Goal: Information Seeking & Learning: Find specific fact

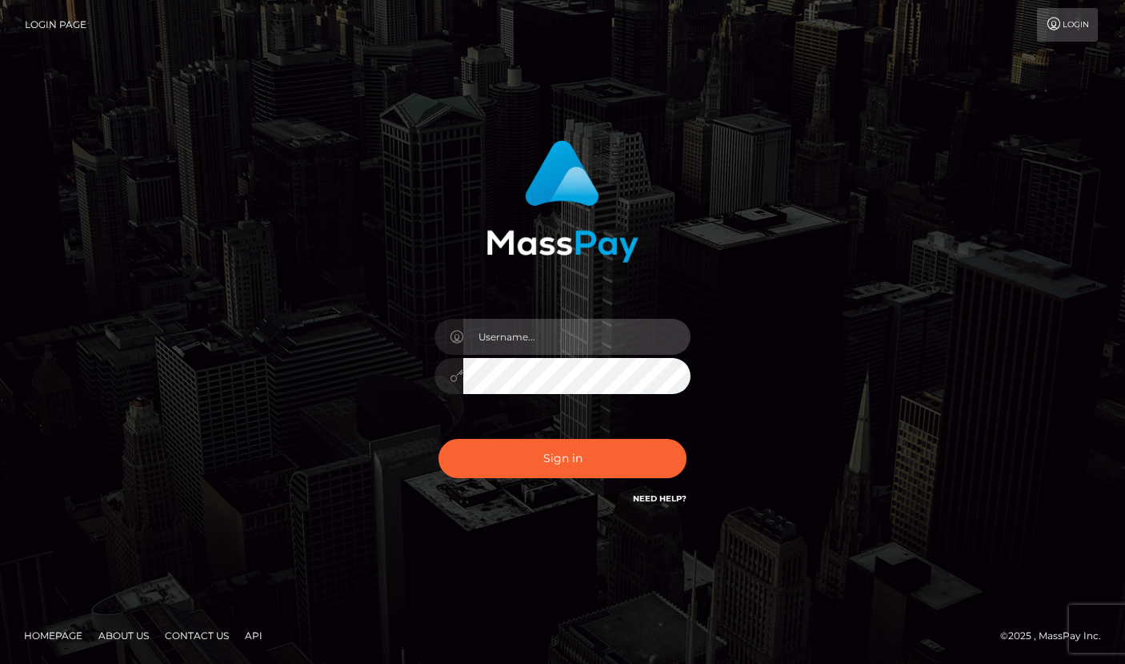
type input "grace.rush"
click at [520, 479] on div "Sign in Need Help?" at bounding box center [563, 464] width 280 height 71
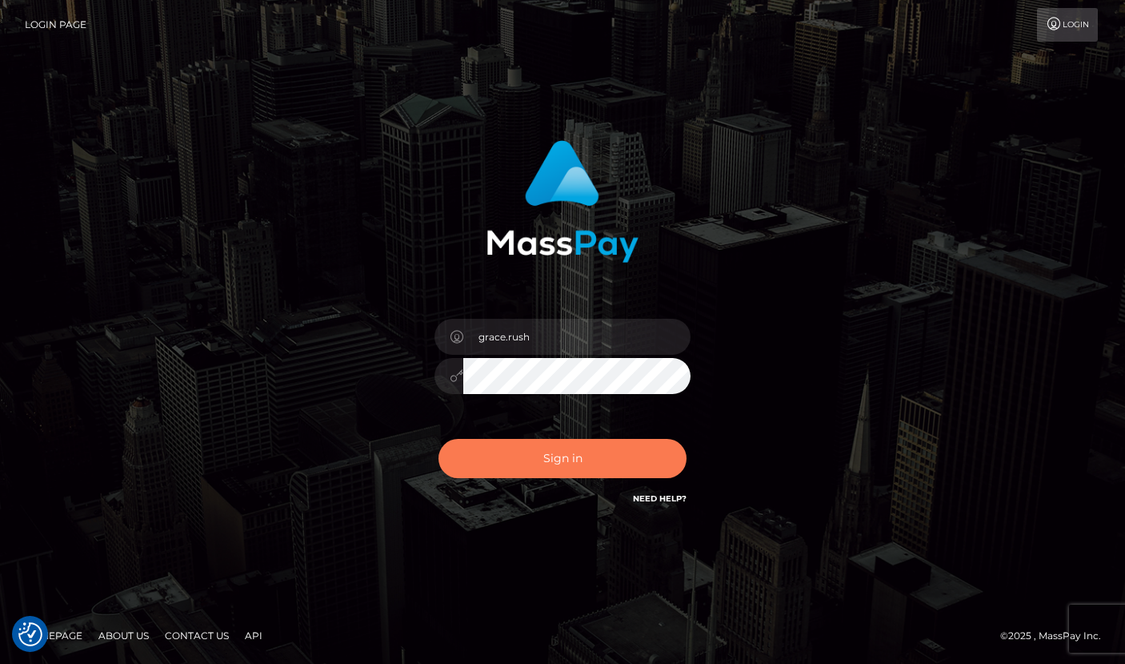
click at [520, 456] on button "Sign in" at bounding box center [563, 458] width 248 height 39
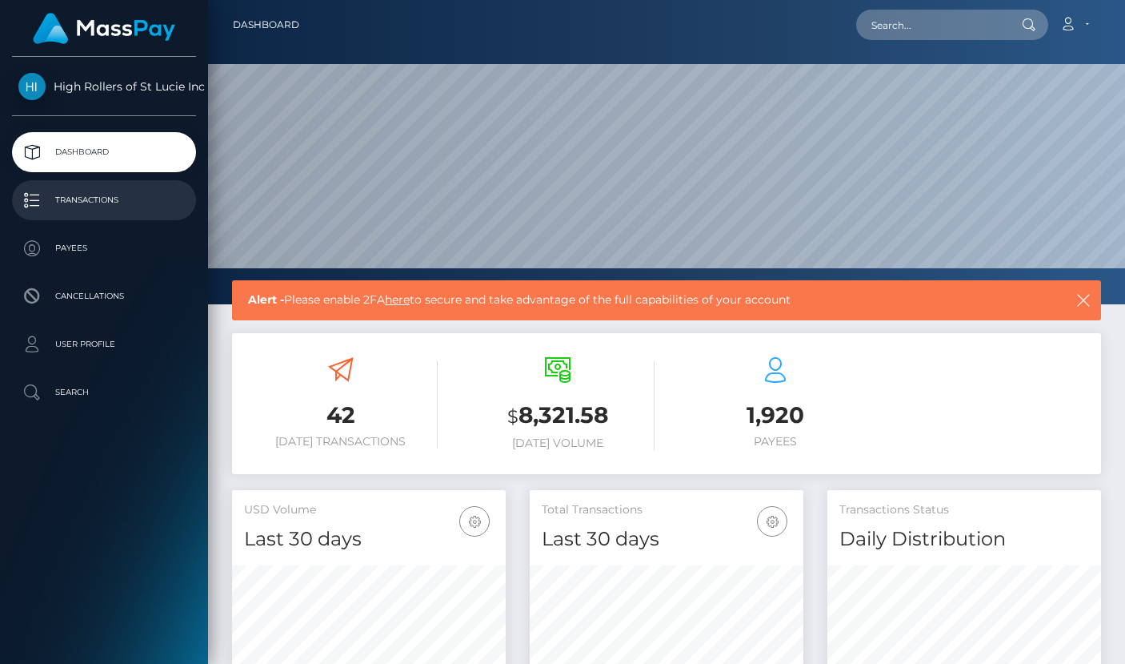
scroll to position [283, 274]
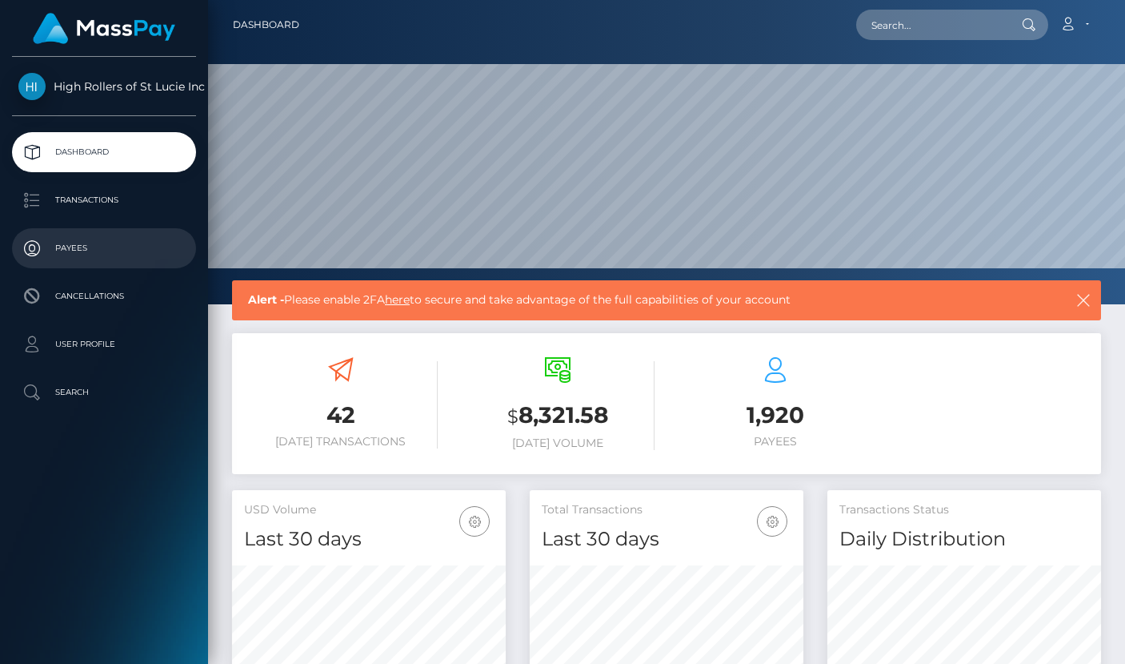
click at [101, 243] on p "Payees" at bounding box center [103, 248] width 171 height 24
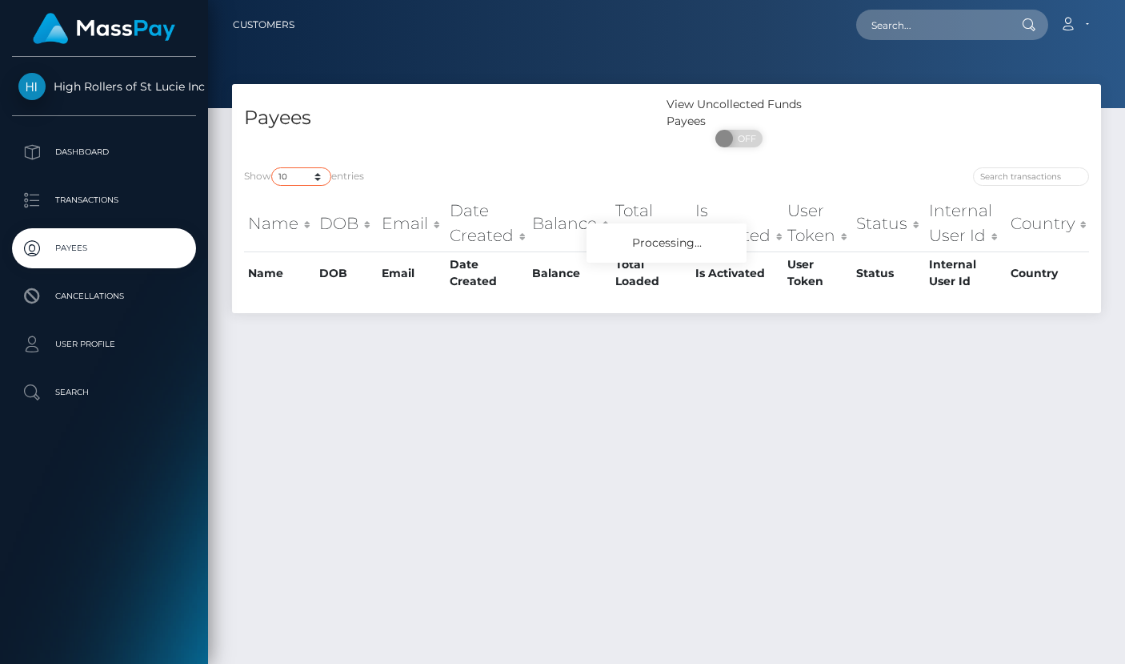
click at [295, 173] on select "10 25 50 100 250" at bounding box center [301, 176] width 60 height 18
select select "250"
click at [273, 168] on select "10 25 50 100 250" at bounding box center [301, 176] width 60 height 18
click at [463, 147] on div "Payees" at bounding box center [449, 125] width 435 height 59
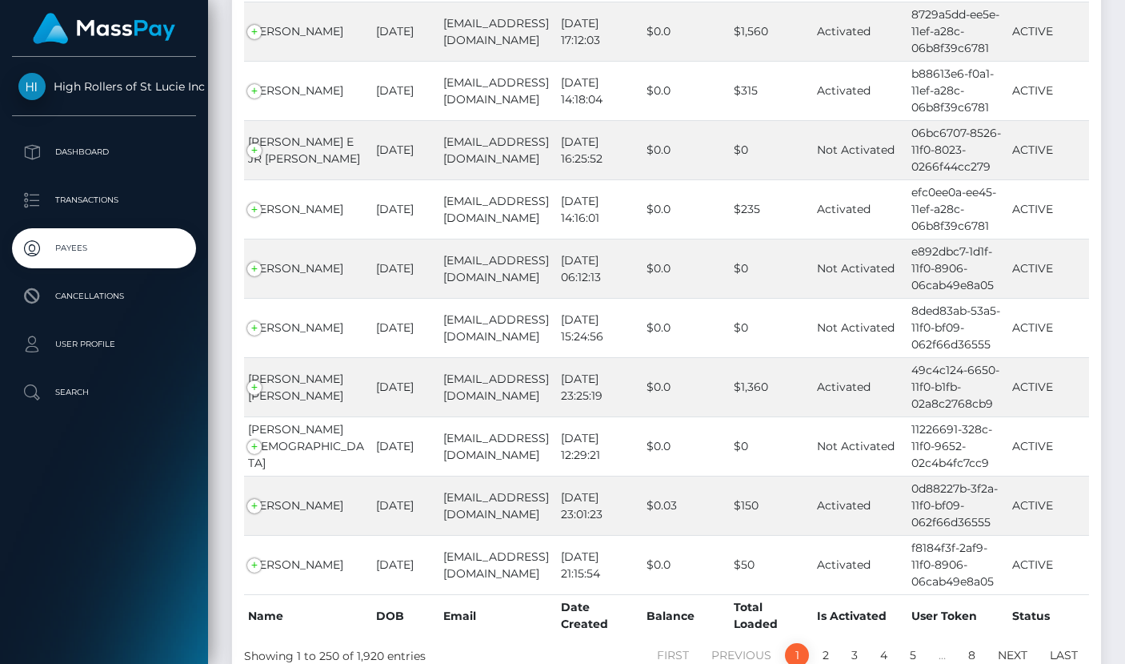
scroll to position [14559, 0]
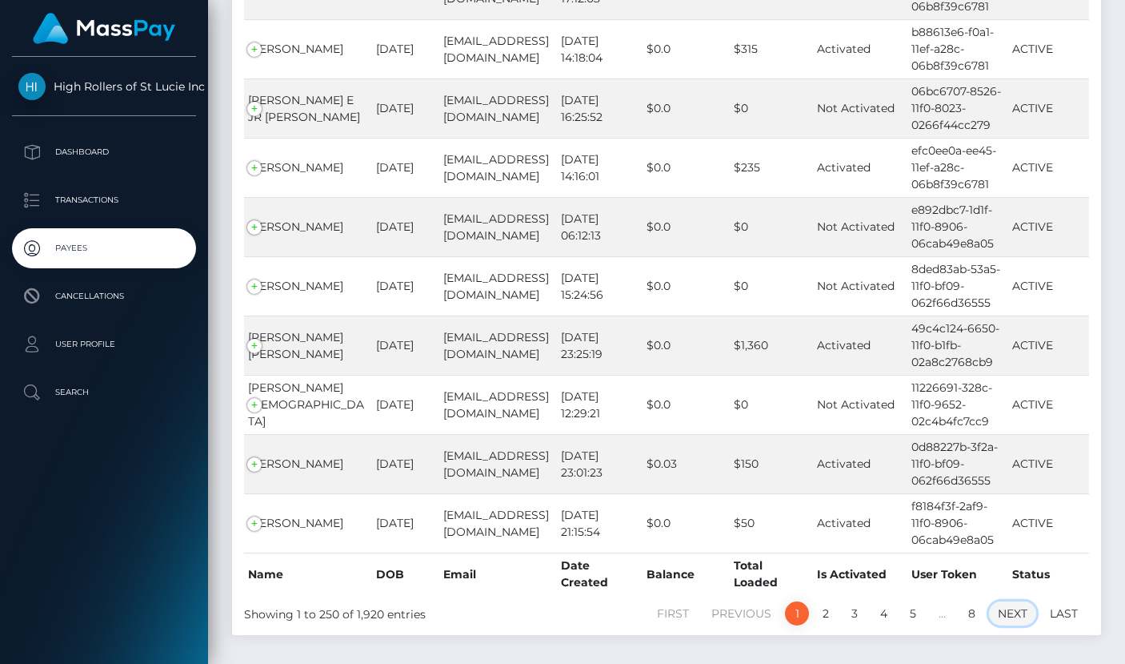
click at [1017, 601] on link "Next" at bounding box center [1012, 613] width 47 height 24
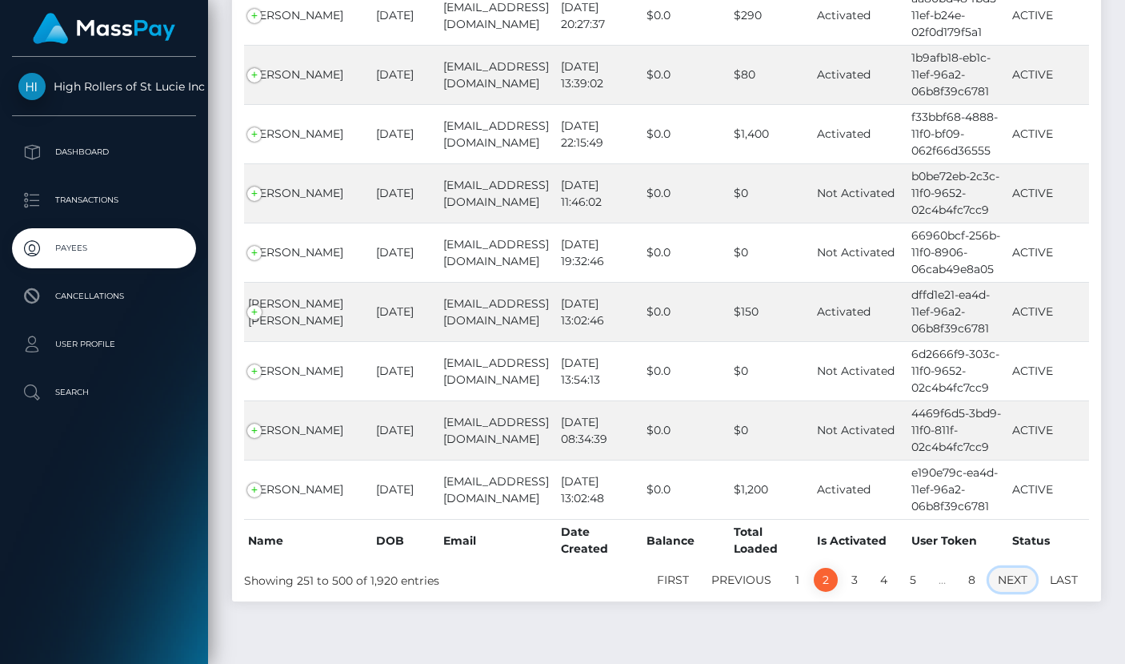
click at [1003, 568] on link "Next" at bounding box center [1012, 580] width 47 height 24
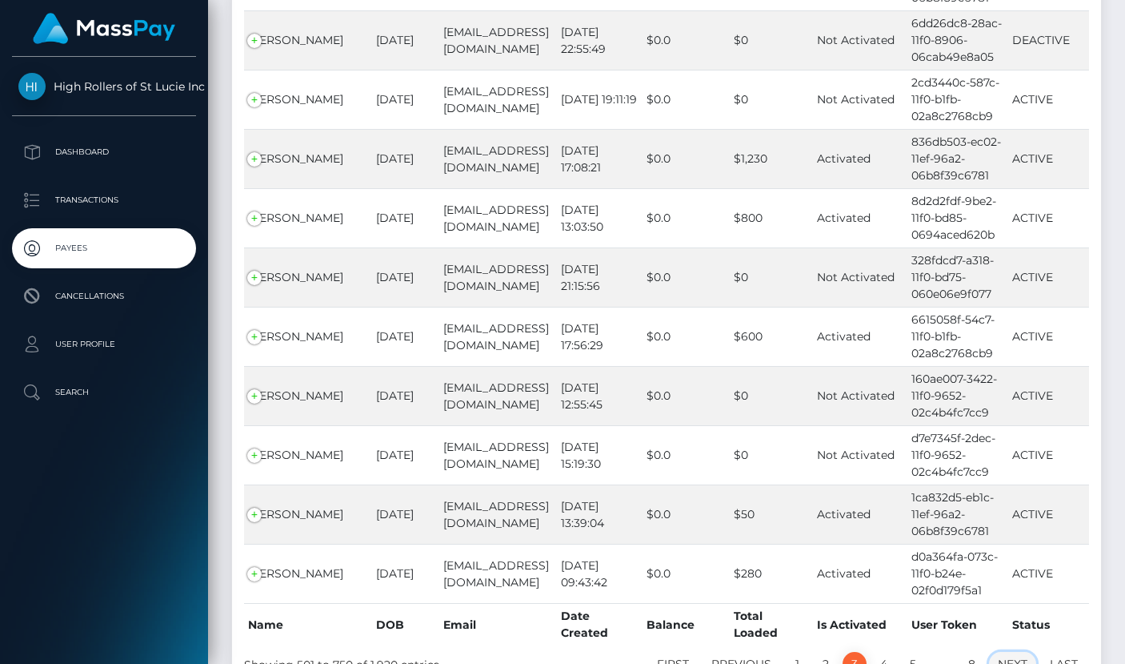
click at [1032, 652] on link "Next" at bounding box center [1012, 664] width 47 height 24
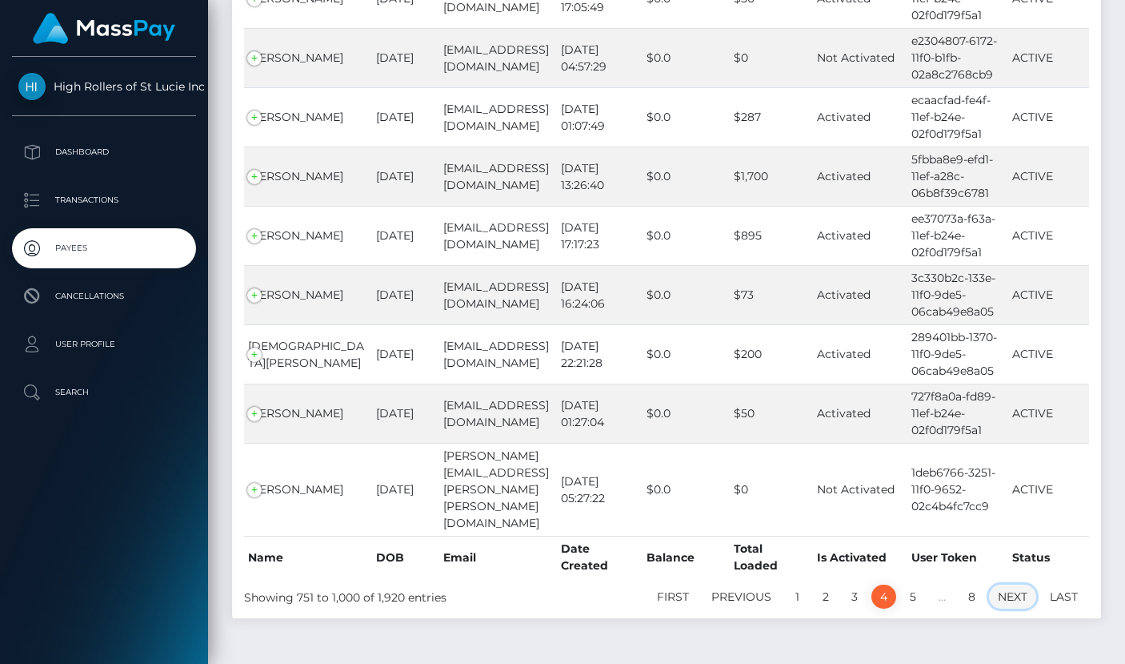
click at [1003, 584] on link "Next" at bounding box center [1012, 596] width 47 height 24
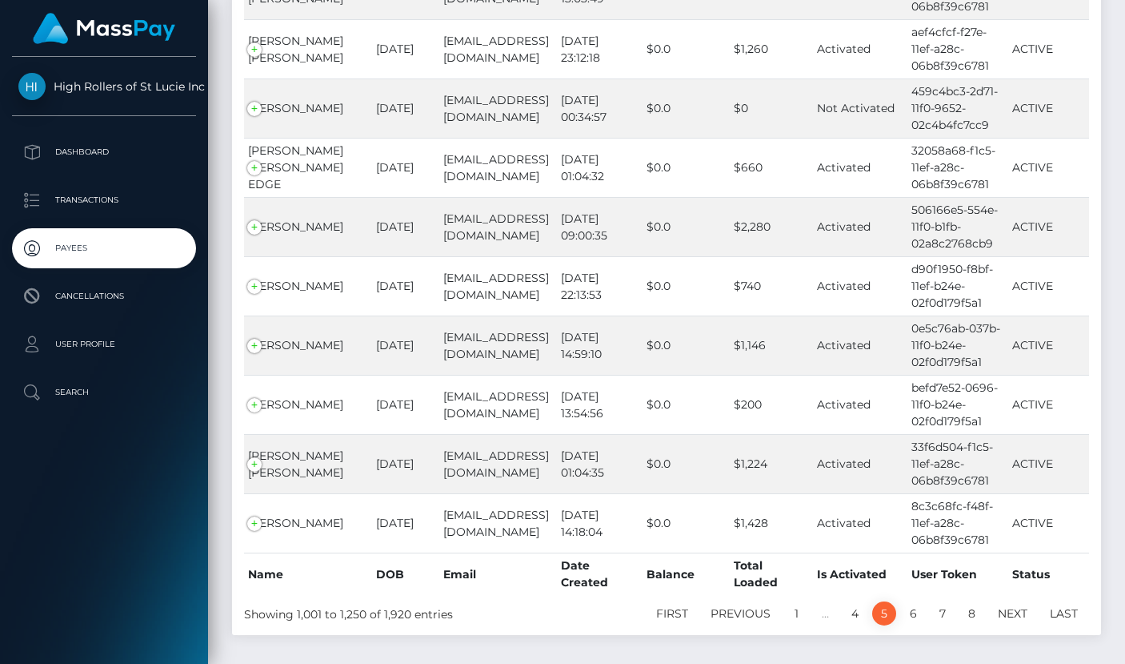
scroll to position [14593, 0]
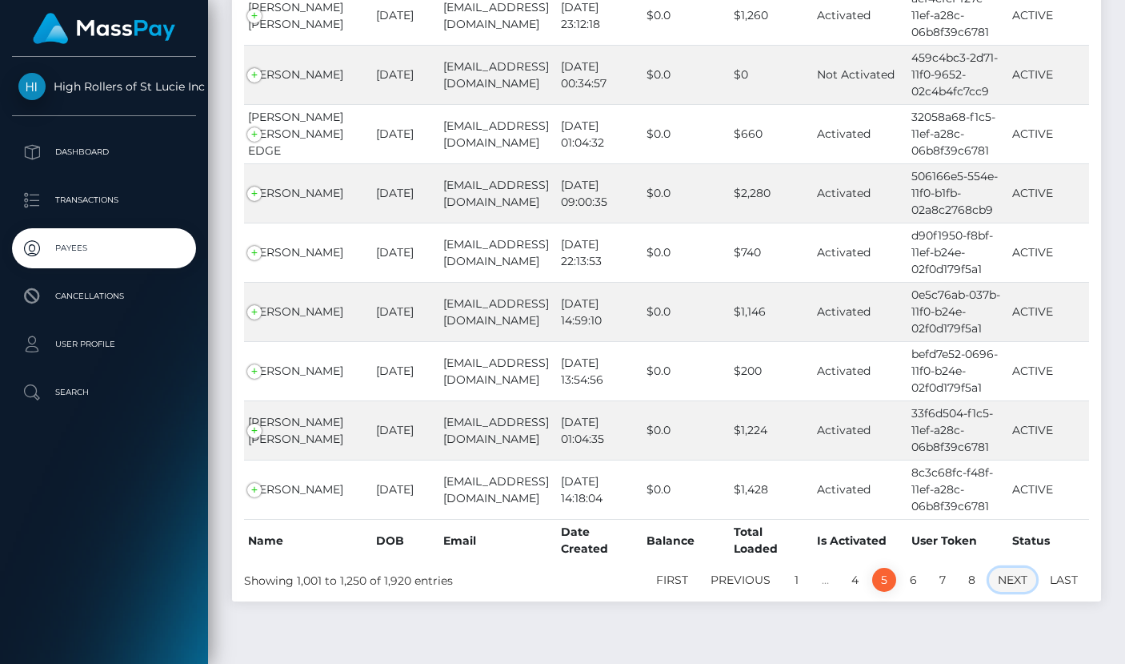
click at [1017, 568] on link "Next" at bounding box center [1012, 580] width 47 height 24
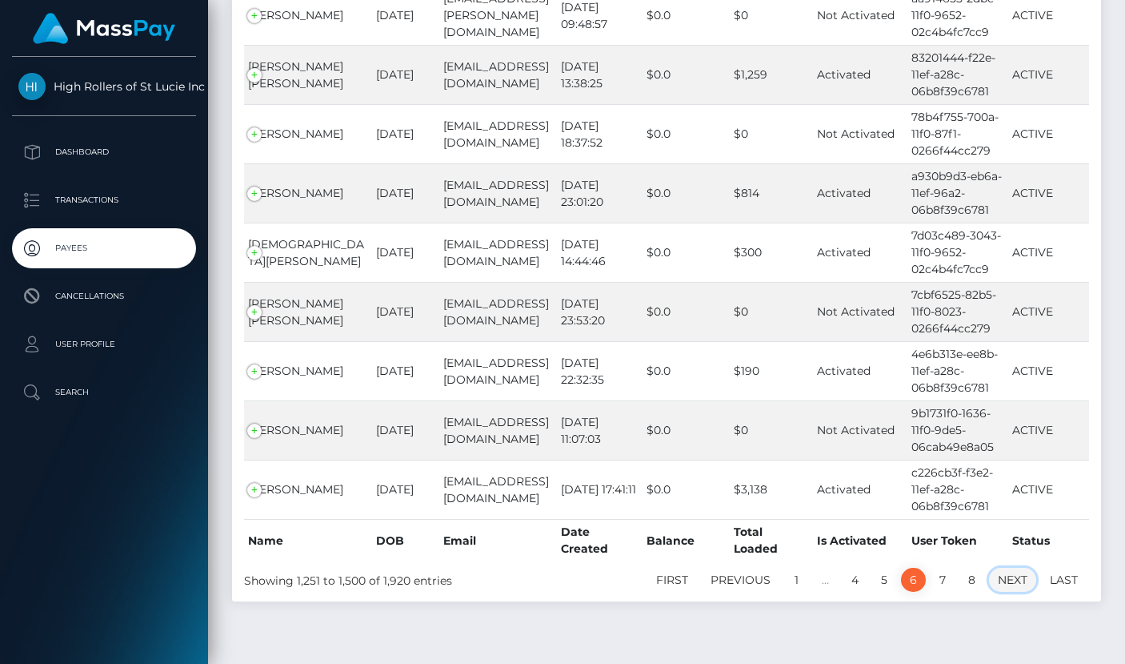
click at [1024, 568] on link "Next" at bounding box center [1012, 580] width 47 height 24
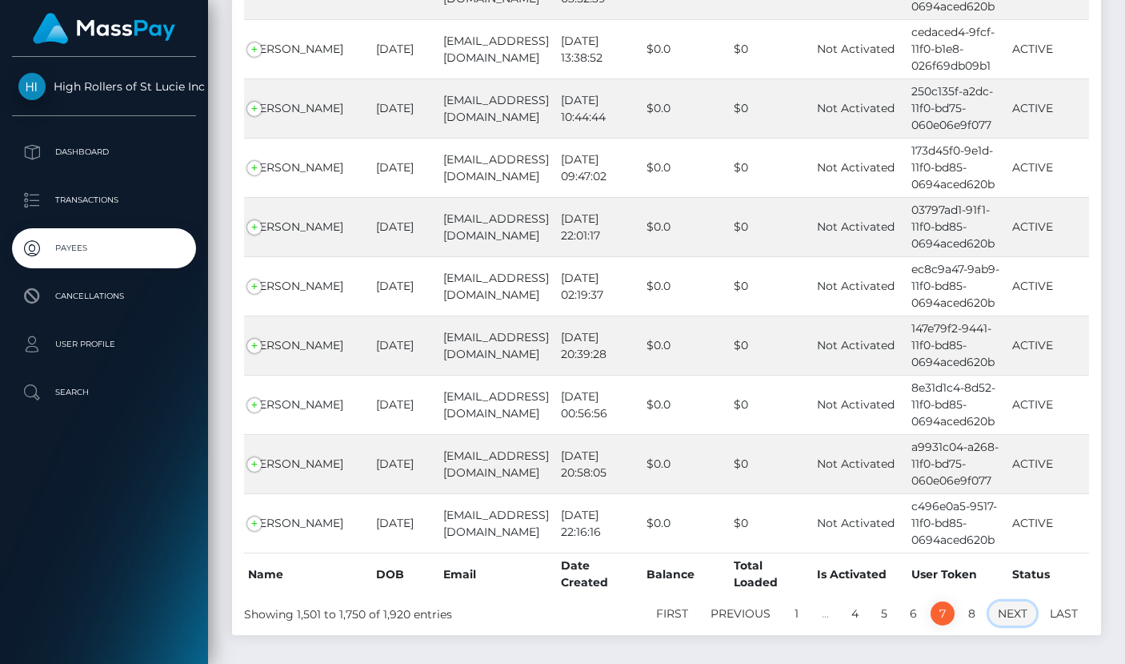
click at [1007, 601] on link "Next" at bounding box center [1012, 613] width 47 height 24
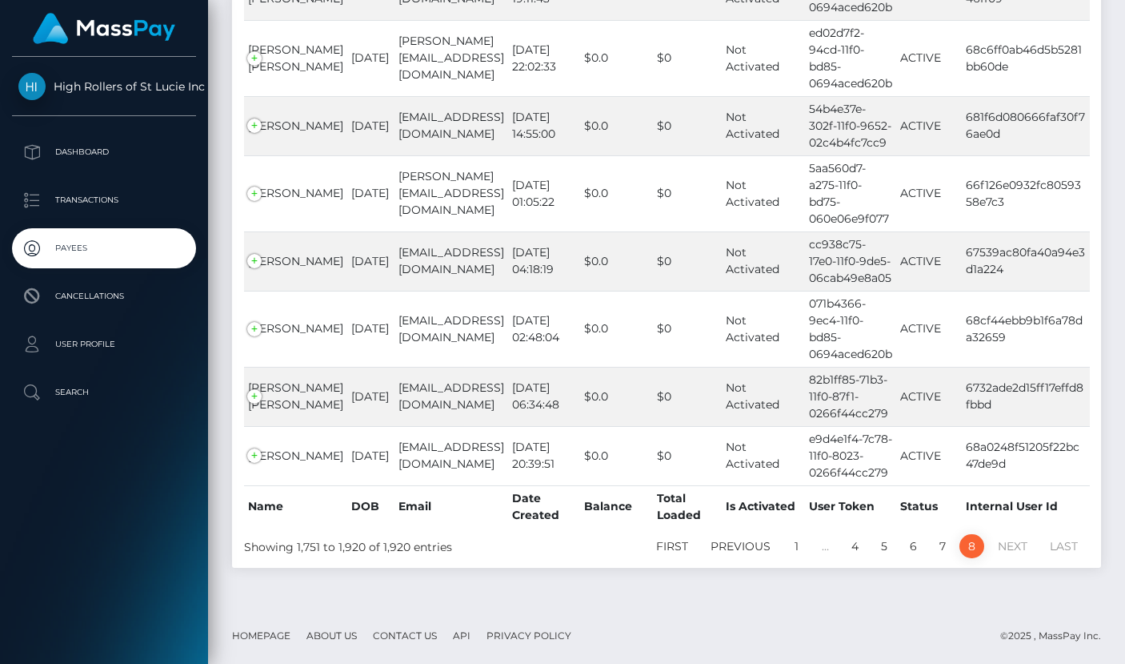
scroll to position [4863, 0]
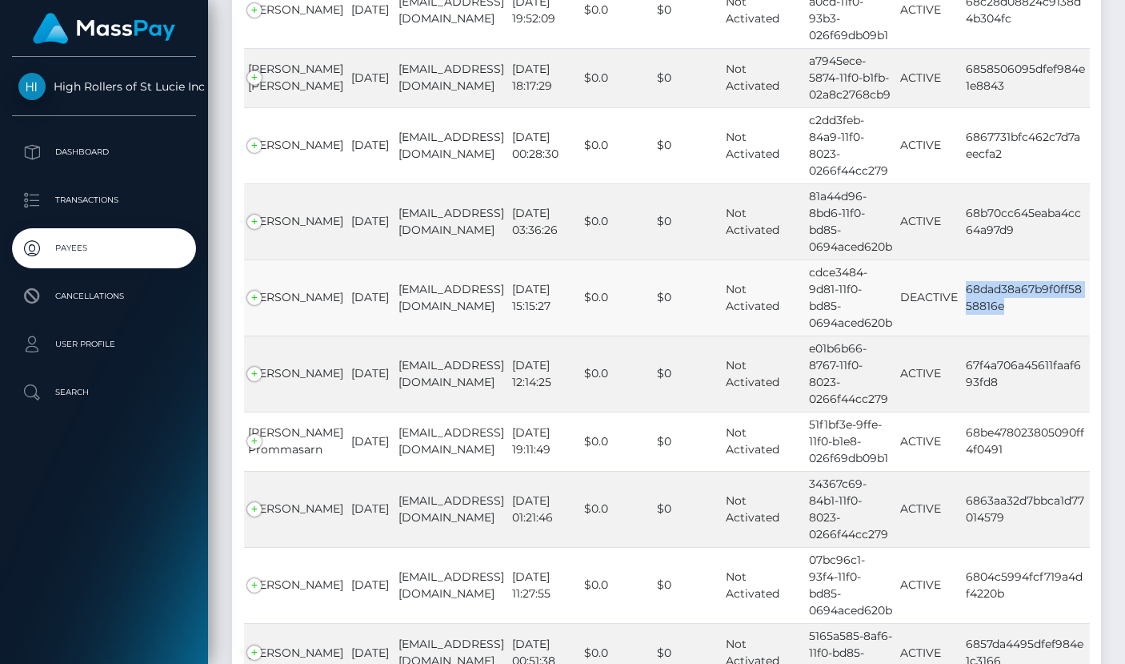
drag, startPoint x: 1009, startPoint y: 343, endPoint x: 964, endPoint y: 320, distance: 50.8
click at [964, 320] on td "68dad38a67b9f0ff5858816e" at bounding box center [1026, 297] width 128 height 76
copy td "68dad38a67b9f0ff5858816e"
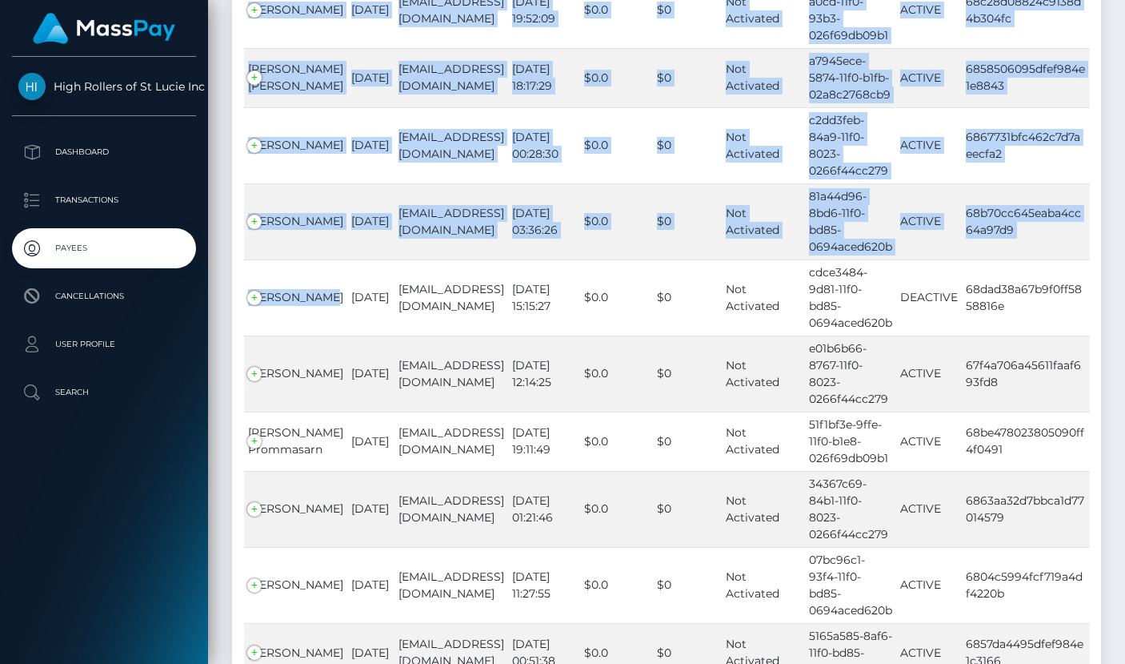
drag, startPoint x: 315, startPoint y: 329, endPoint x: 241, endPoint y: 329, distance: 74.4
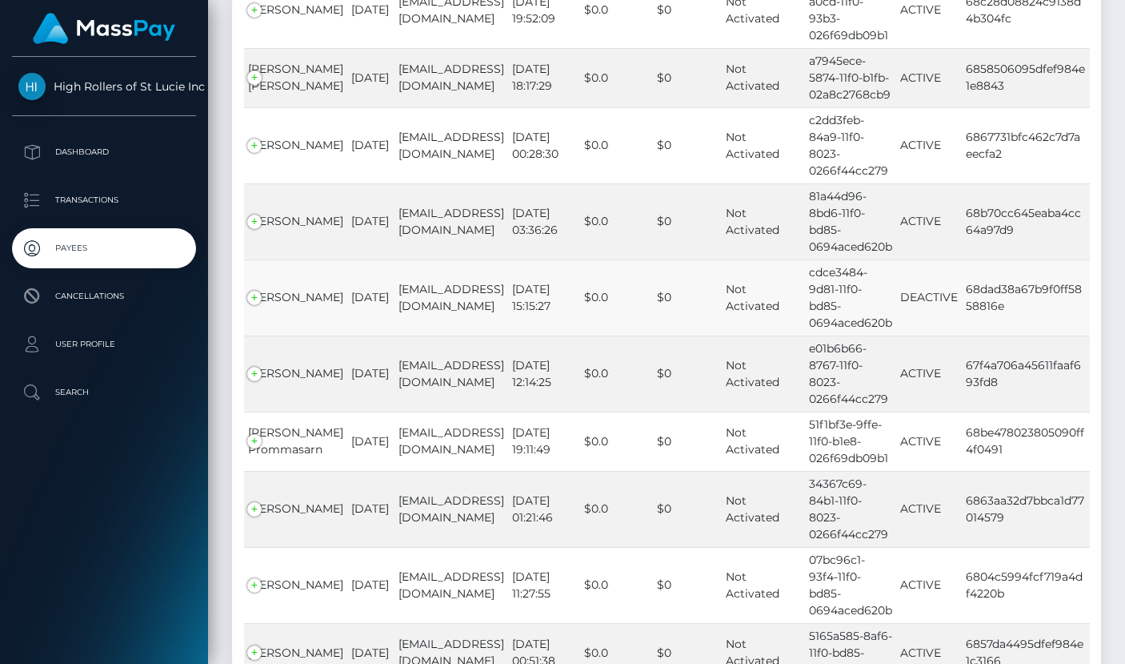
click at [261, 327] on td "Celia Gomez" at bounding box center [295, 297] width 103 height 76
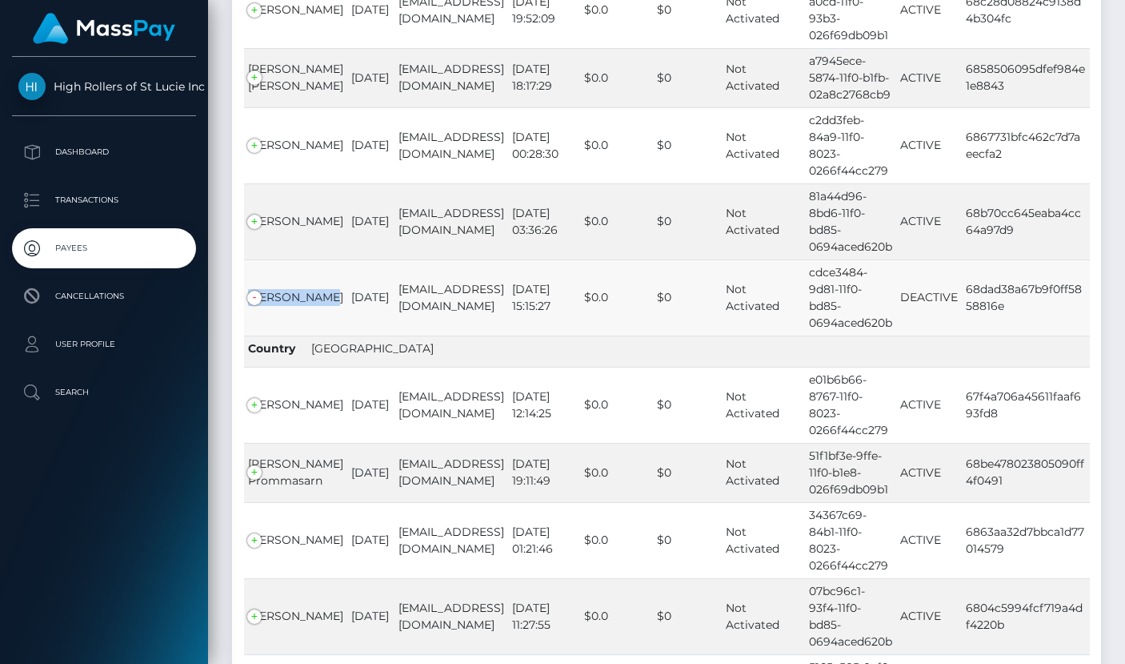
drag, startPoint x: 317, startPoint y: 331, endPoint x: 247, endPoint y: 336, distance: 70.6
click at [247, 335] on td "Celia Gomez" at bounding box center [295, 297] width 103 height 76
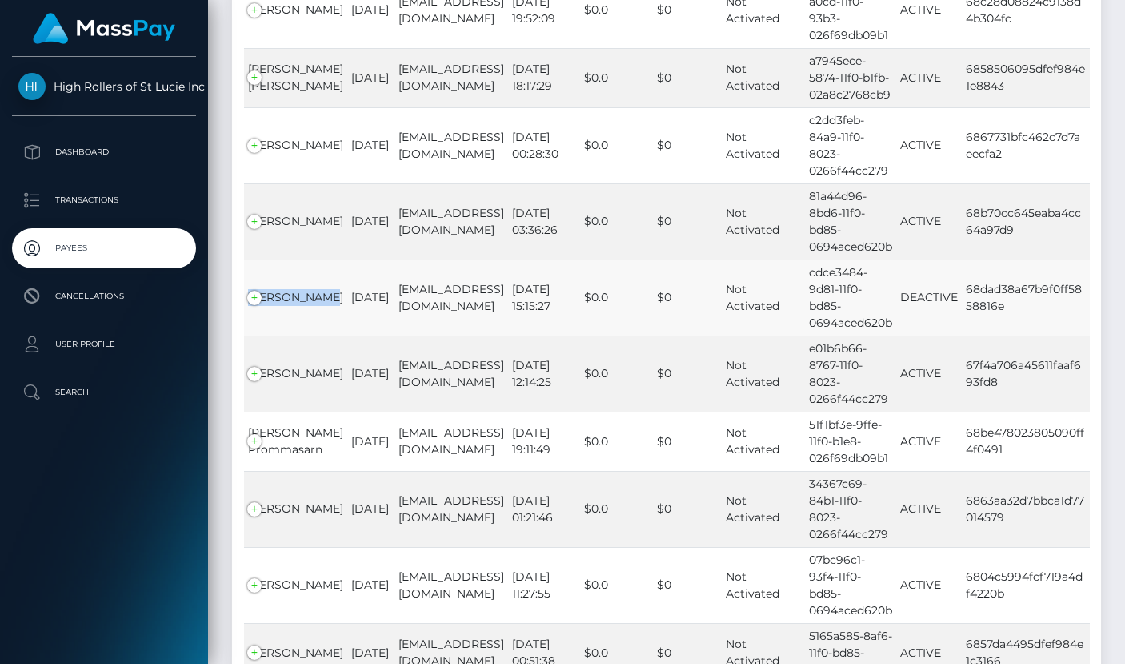
copy td "Celia Gomez"
click at [135, 195] on p "Transactions" at bounding box center [103, 200] width 171 height 24
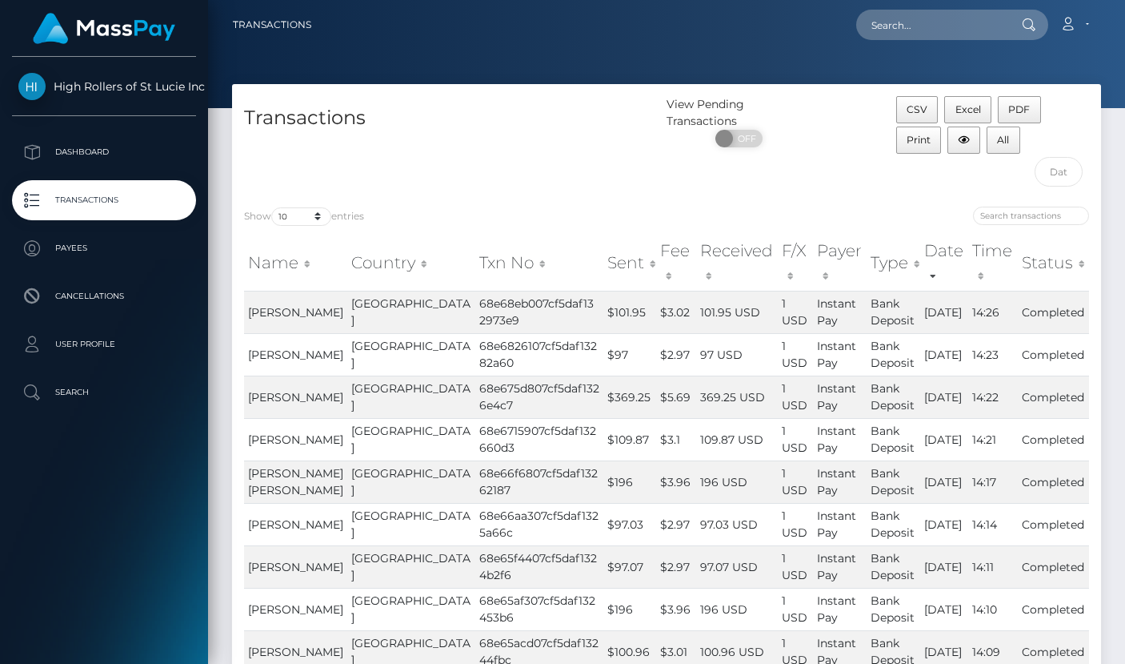
click at [298, 179] on div "Transactions" at bounding box center [449, 145] width 435 height 98
click at [303, 212] on select "10 25 50 100 250 500 1,000 3,500" at bounding box center [301, 216] width 60 height 18
select select "3500"
click at [273, 207] on select "10 25 50 100 250 500 1,000 3,500" at bounding box center [301, 216] width 60 height 18
click at [445, 187] on div "Transactions" at bounding box center [449, 145] width 435 height 98
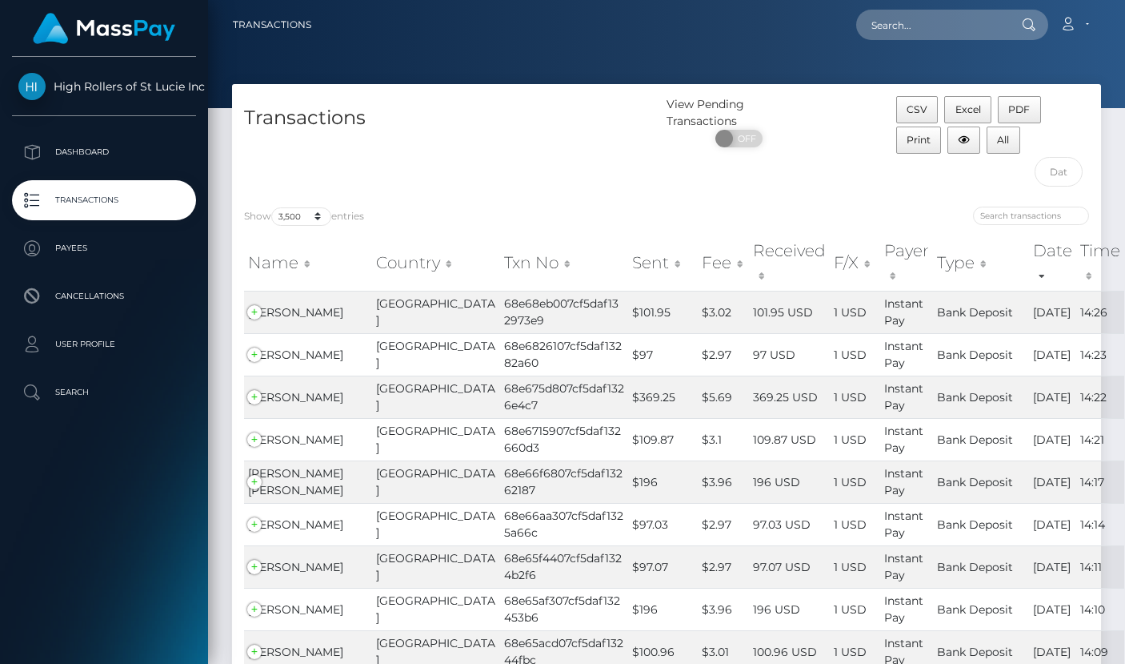
scroll to position [8251, 0]
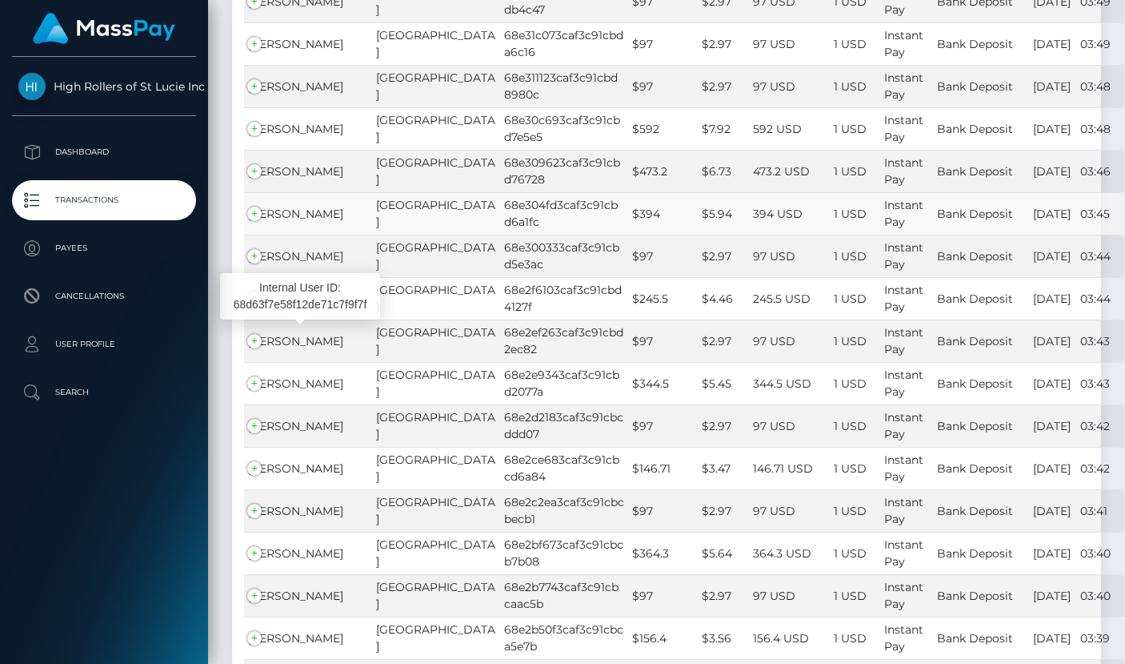
click at [318, 221] on span "Matthew McMorris" at bounding box center [295, 214] width 95 height 14
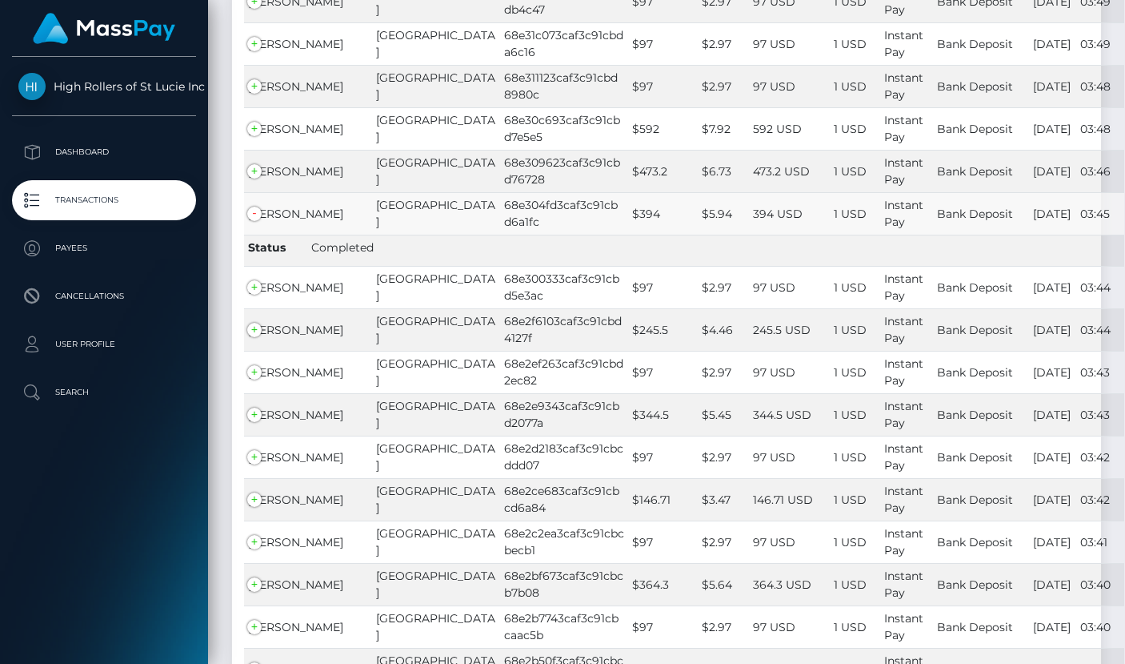
click at [500, 235] on td "68e304fd3caf3c91cbd6a1fc" at bounding box center [564, 213] width 128 height 42
copy td "68e304fd3caf3c91cbd6a1fc"
click at [289, 221] on span "Matthew McMorris" at bounding box center [295, 214] width 95 height 14
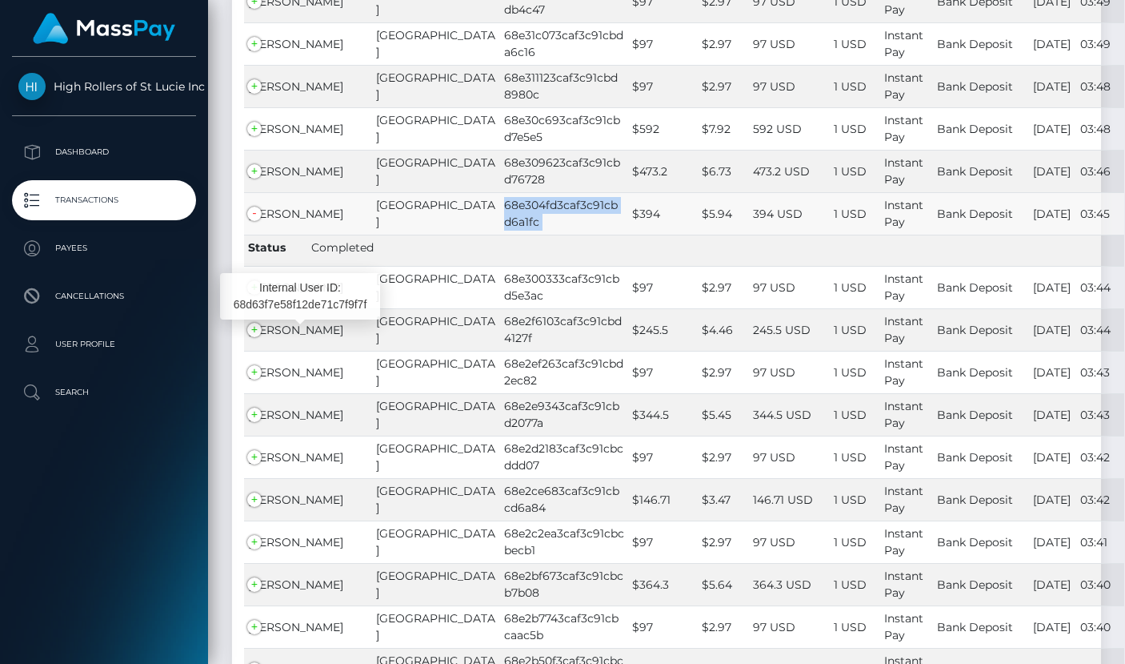
click at [289, 221] on span "Matthew McMorris" at bounding box center [295, 214] width 95 height 14
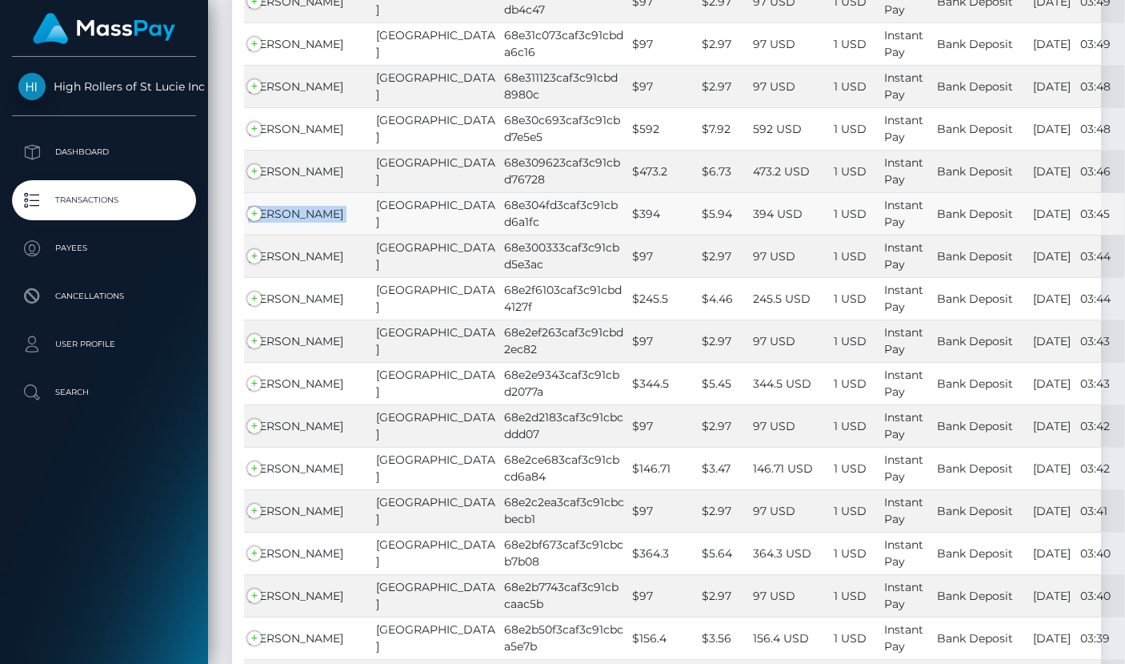
drag, startPoint x: 355, startPoint y: 334, endPoint x: 246, endPoint y: 332, distance: 109.7
click at [246, 235] on td "Matthew McMorris" at bounding box center [308, 213] width 128 height 42
copy span "Matthew McMorris"
